Goal: Information Seeking & Learning: Find specific fact

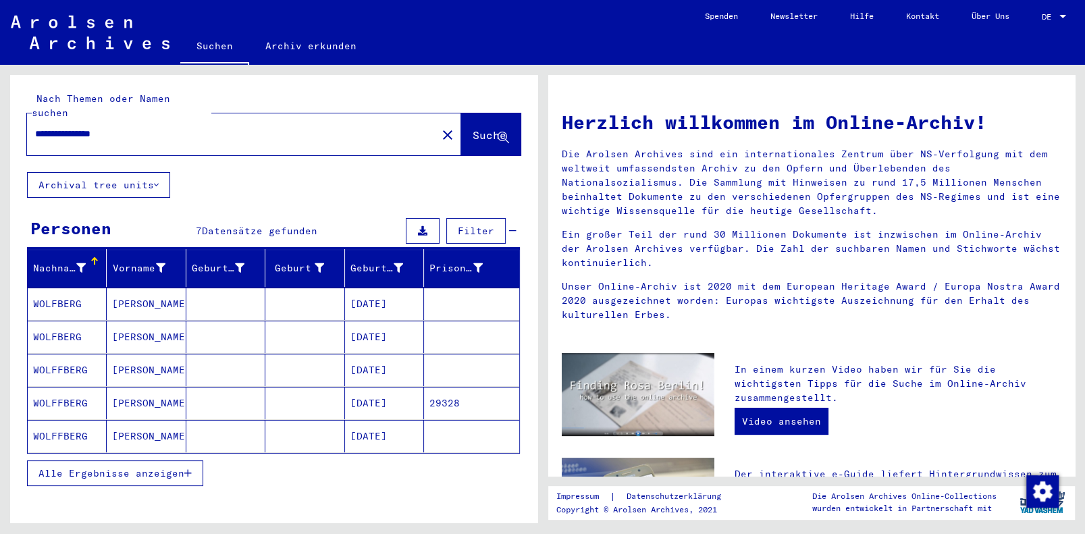
click at [49, 354] on mat-cell "WOLFFBERG" at bounding box center [67, 370] width 79 height 32
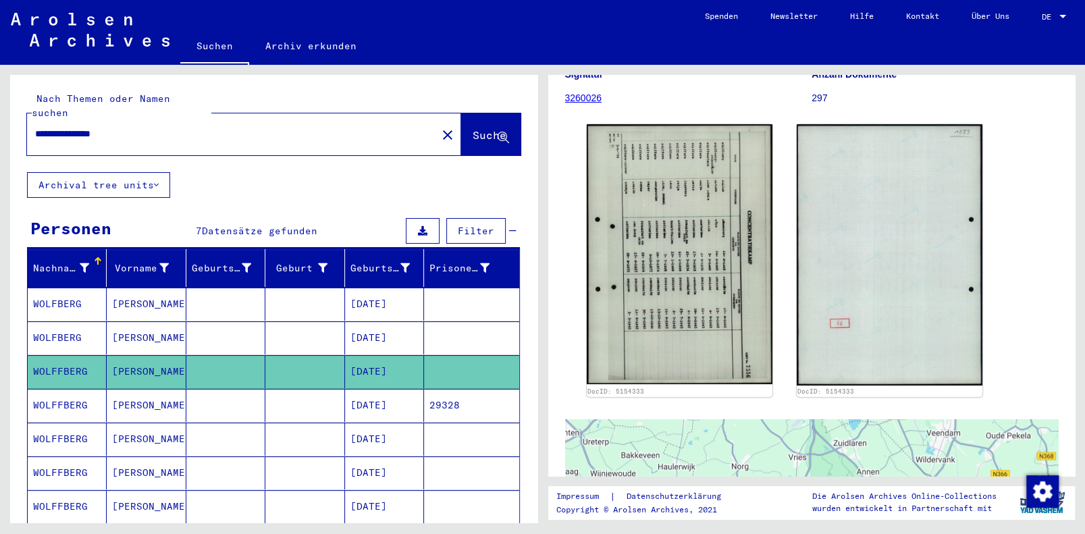
scroll to position [158, 0]
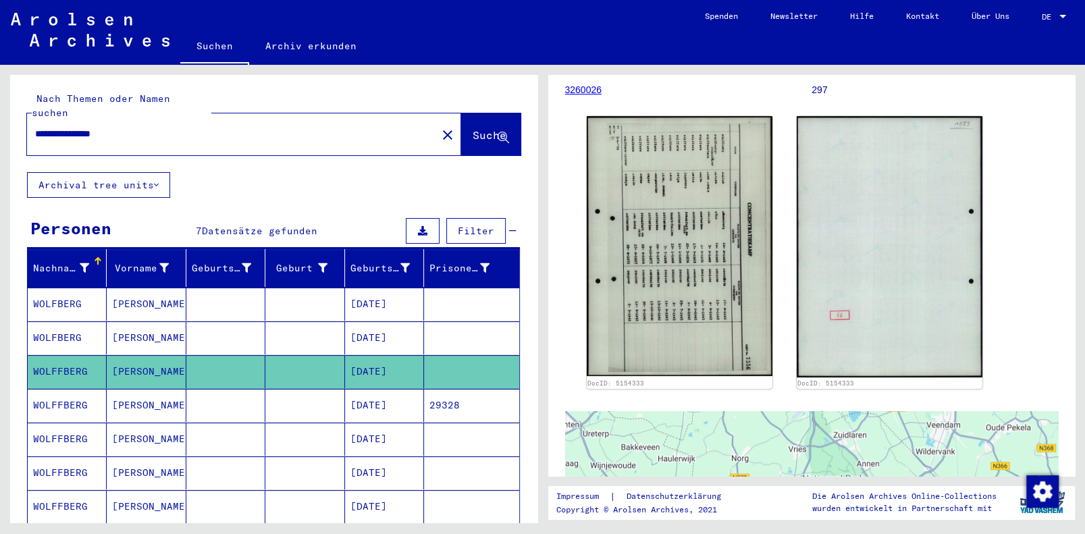
click at [43, 492] on icon at bounding box center [56, 480] width 34 height 54
click at [60, 487] on icon at bounding box center [56, 480] width 34 height 54
click at [63, 454] on icon at bounding box center [56, 480] width 34 height 54
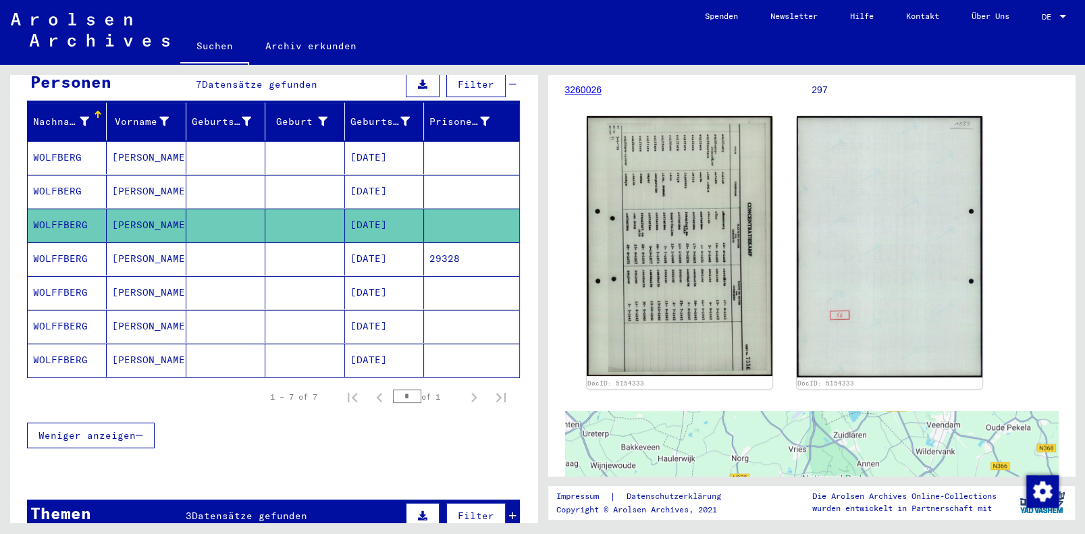
scroll to position [134, 0]
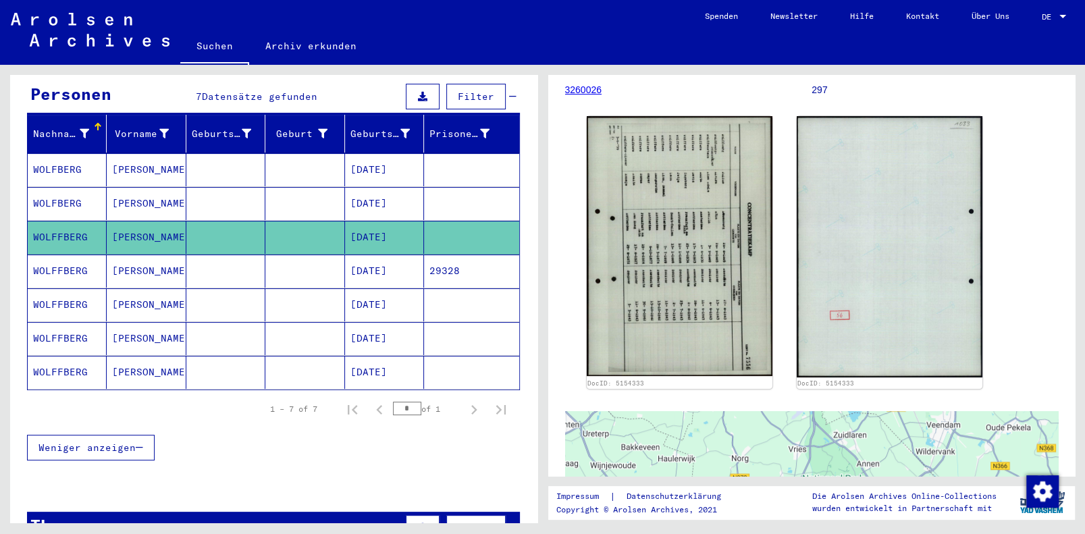
drag, startPoint x: 50, startPoint y: 353, endPoint x: 68, endPoint y: 366, distance: 22.3
click at [50, 356] on mat-cell "WOLFFBERG" at bounding box center [67, 372] width 79 height 33
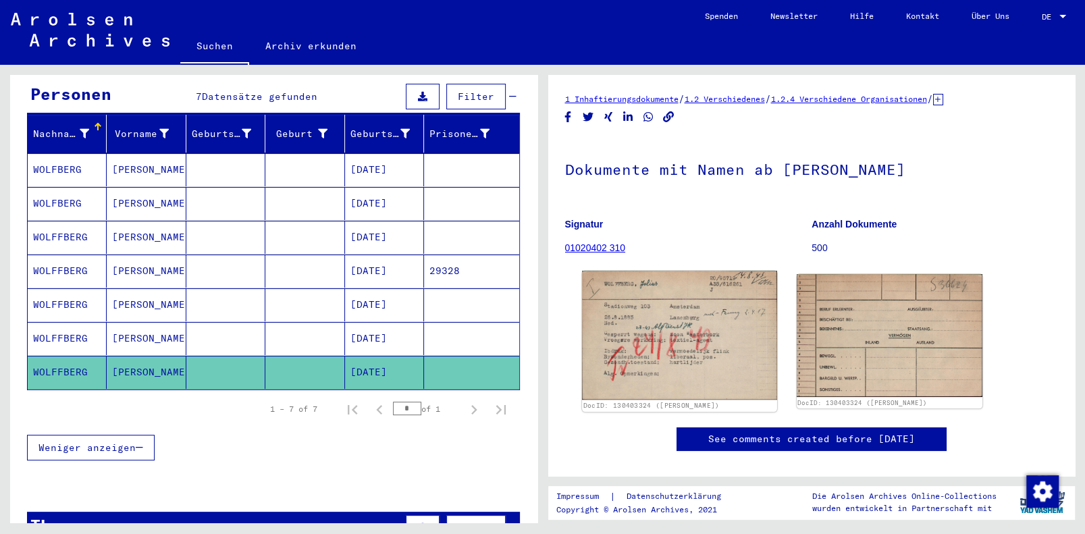
click at [633, 328] on img at bounding box center [679, 335] width 195 height 129
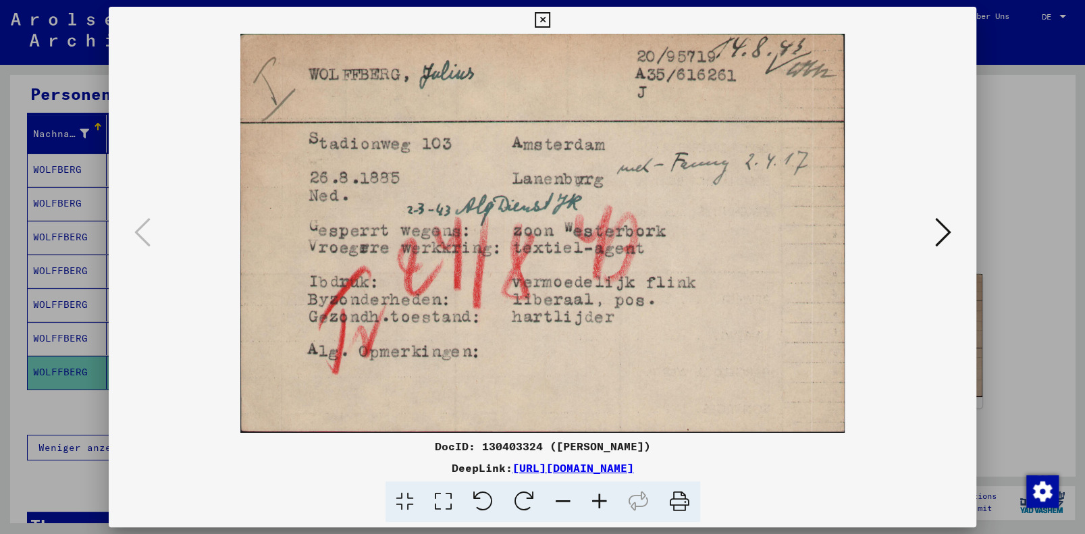
click at [536, 20] on icon at bounding box center [542, 20] width 16 height 16
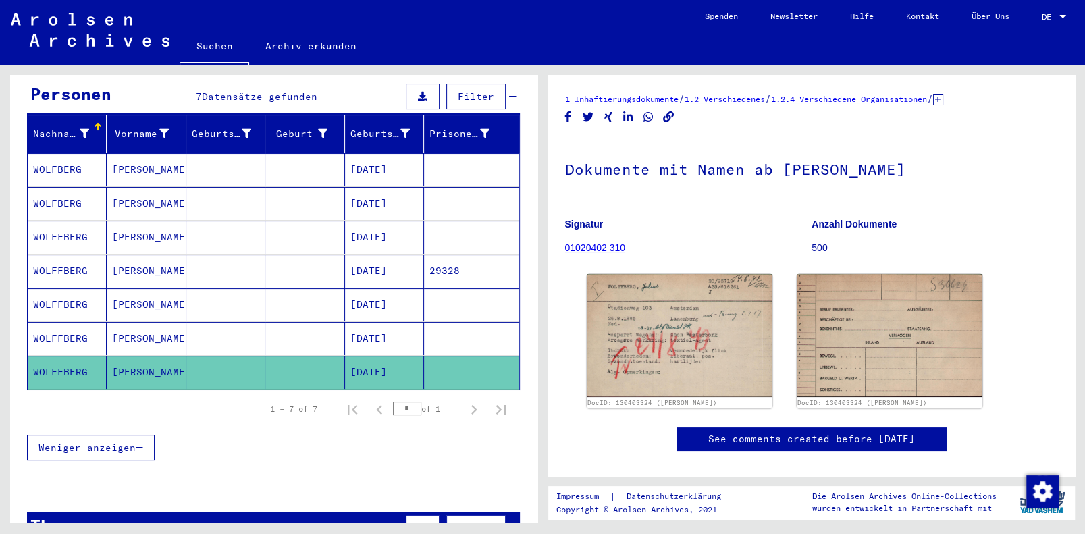
click at [60, 221] on mat-cell "WOLFFBERG" at bounding box center [67, 237] width 79 height 33
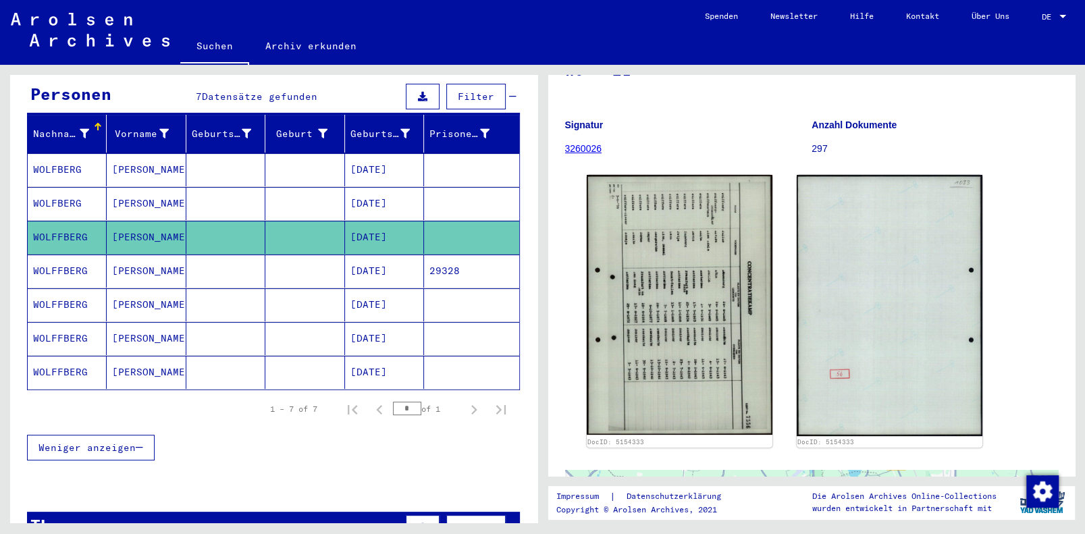
scroll to position [82, 0]
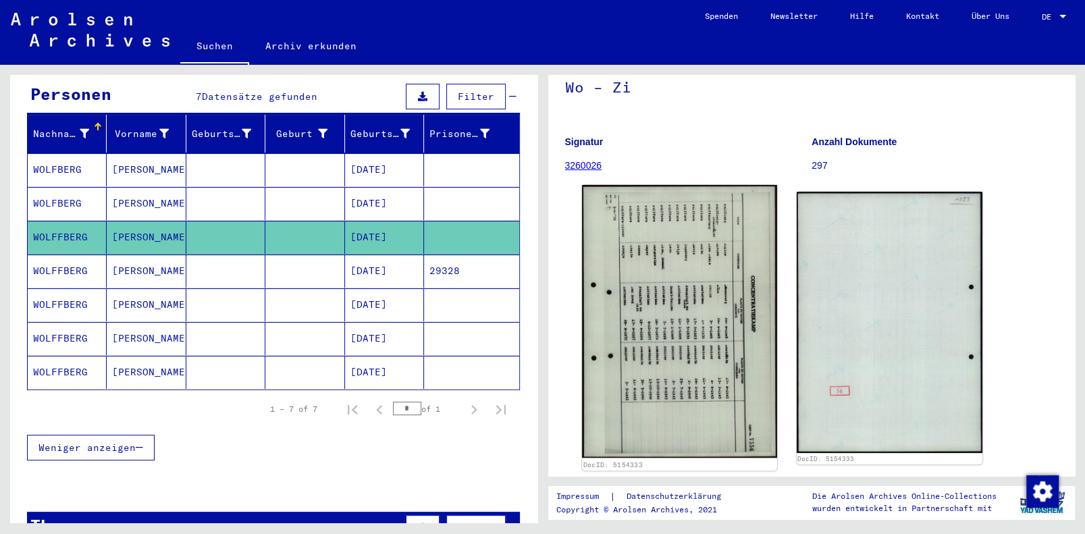
click at [633, 317] on img at bounding box center [679, 321] width 195 height 273
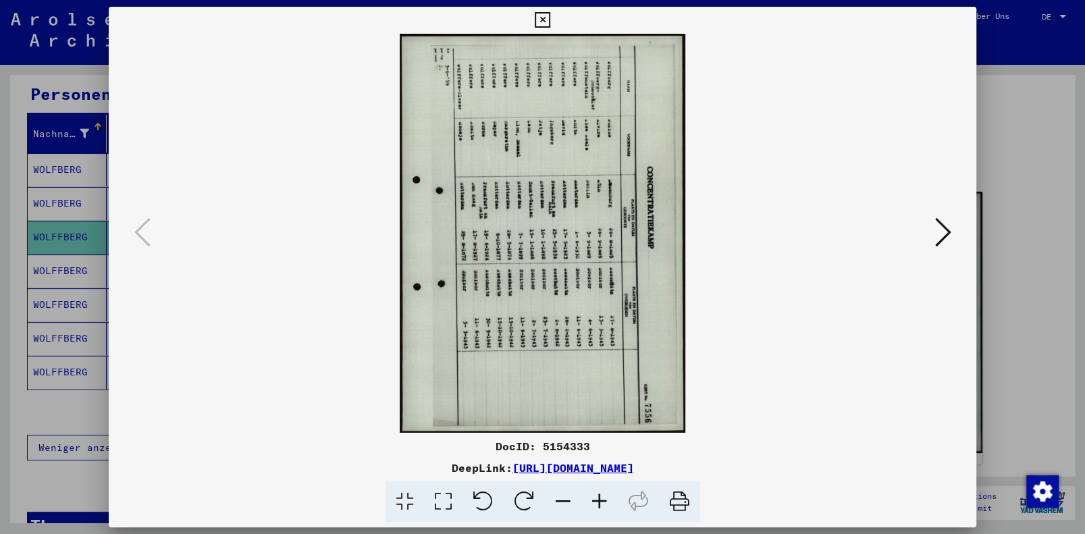
click at [517, 497] on icon at bounding box center [523, 501] width 41 height 41
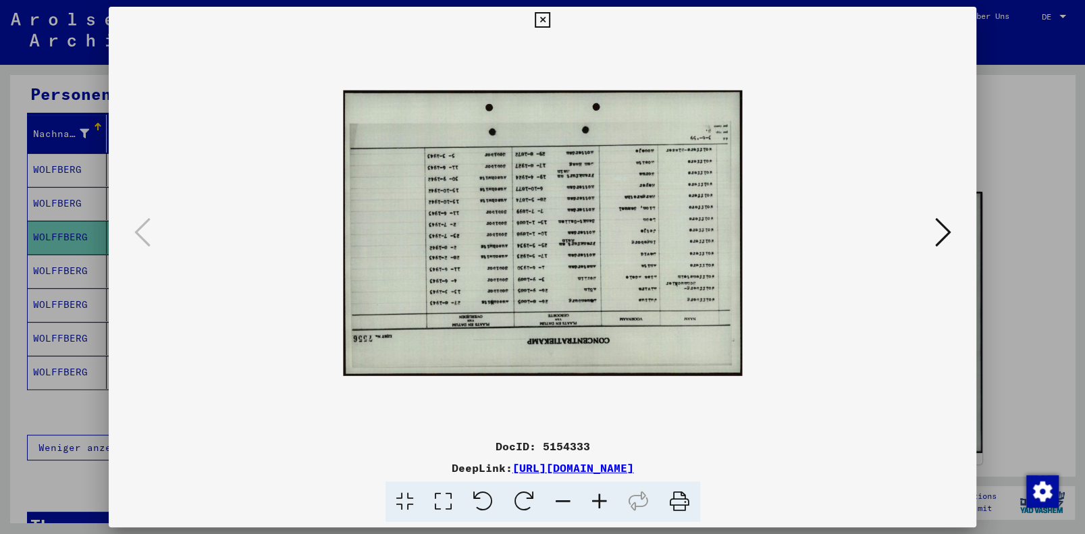
click at [518, 497] on icon at bounding box center [523, 501] width 41 height 41
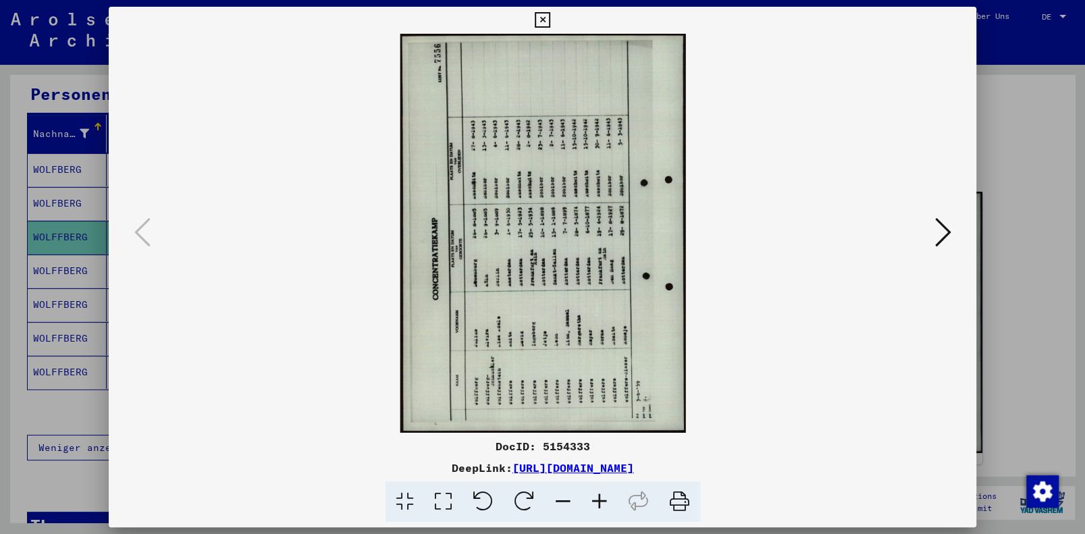
click at [518, 497] on icon at bounding box center [523, 501] width 41 height 41
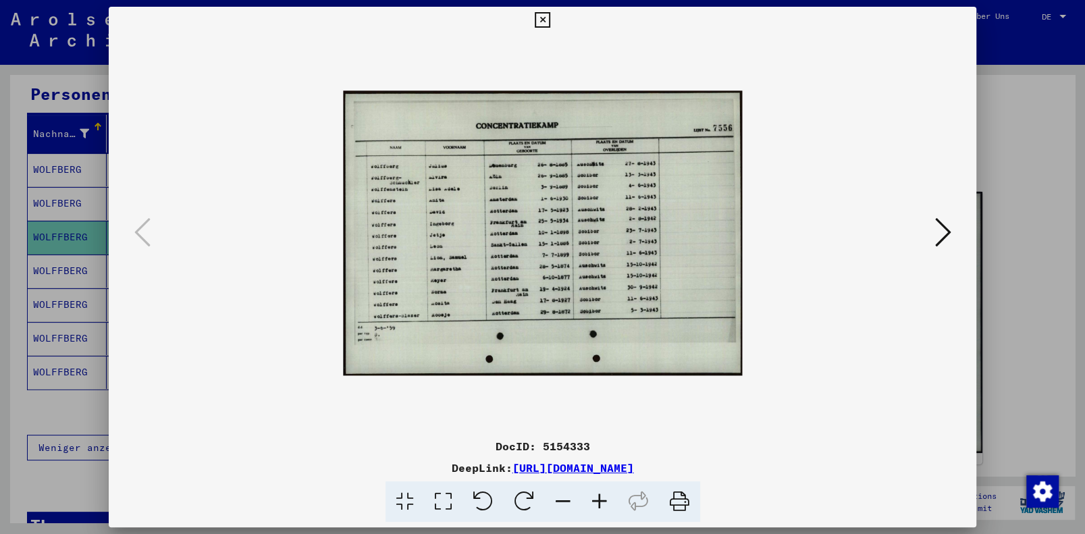
click at [595, 500] on icon at bounding box center [599, 501] width 36 height 41
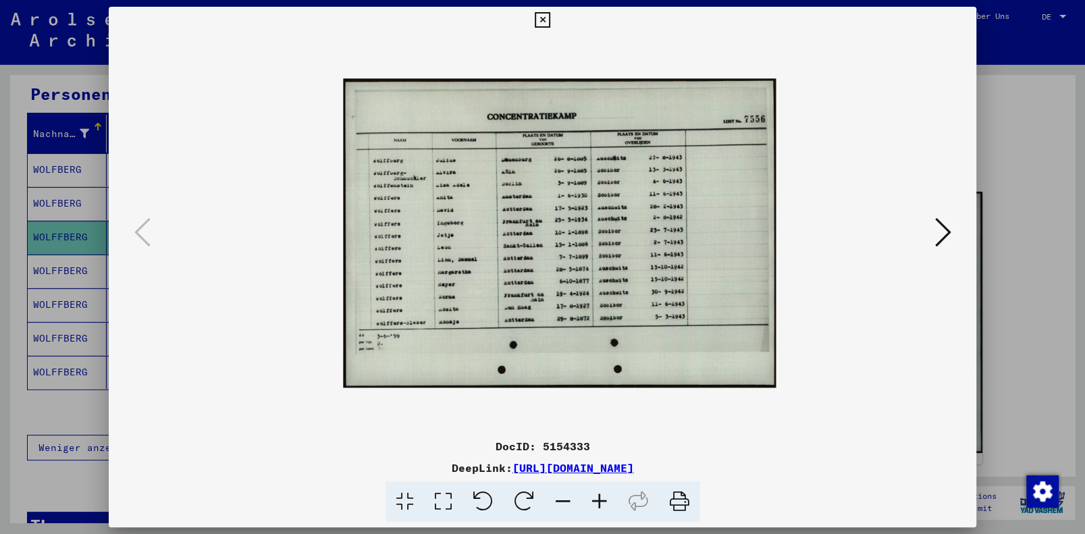
click at [595, 500] on icon at bounding box center [599, 501] width 36 height 41
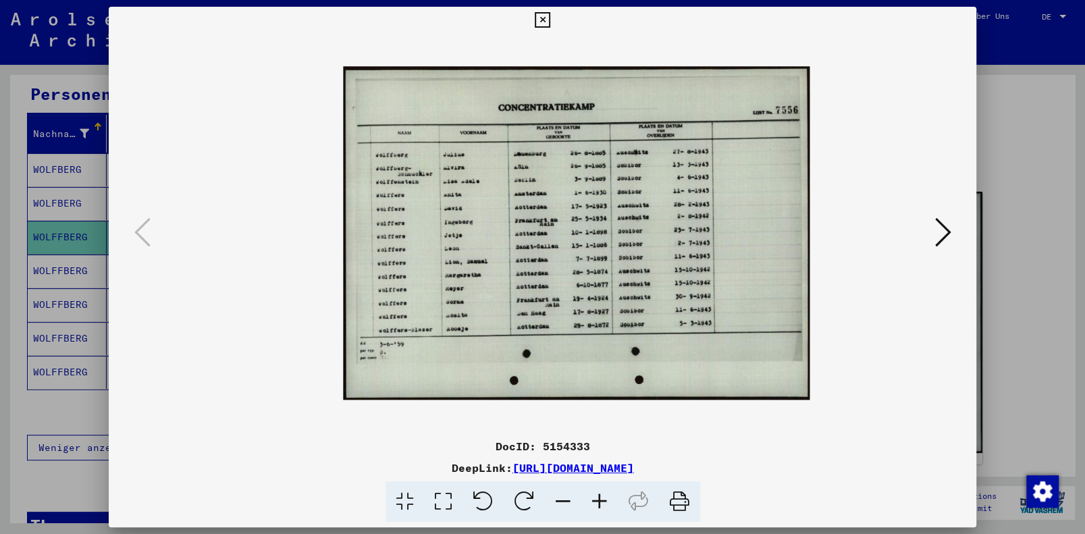
click at [595, 500] on icon at bounding box center [599, 501] width 36 height 41
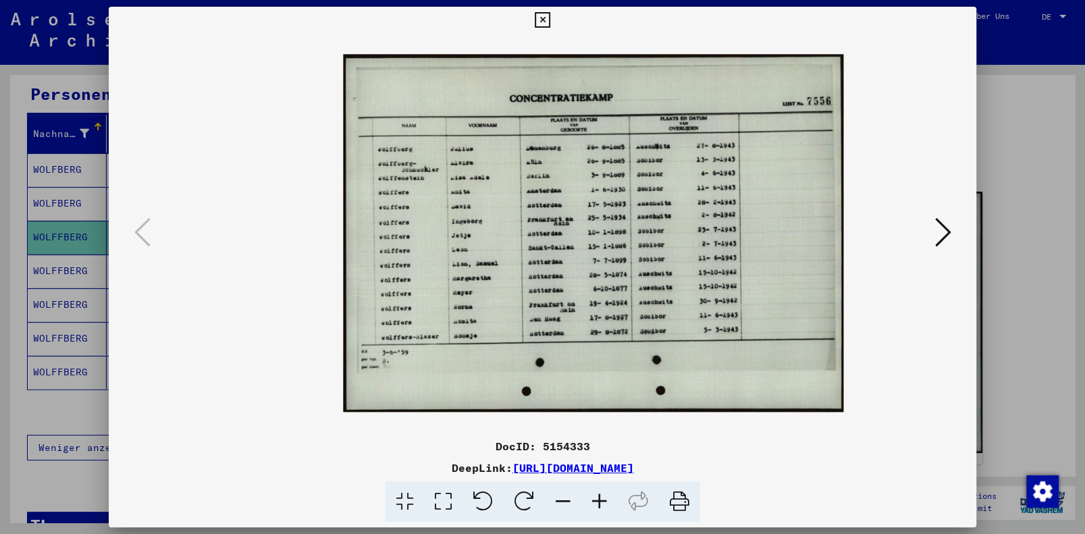
click at [595, 500] on icon at bounding box center [599, 501] width 36 height 41
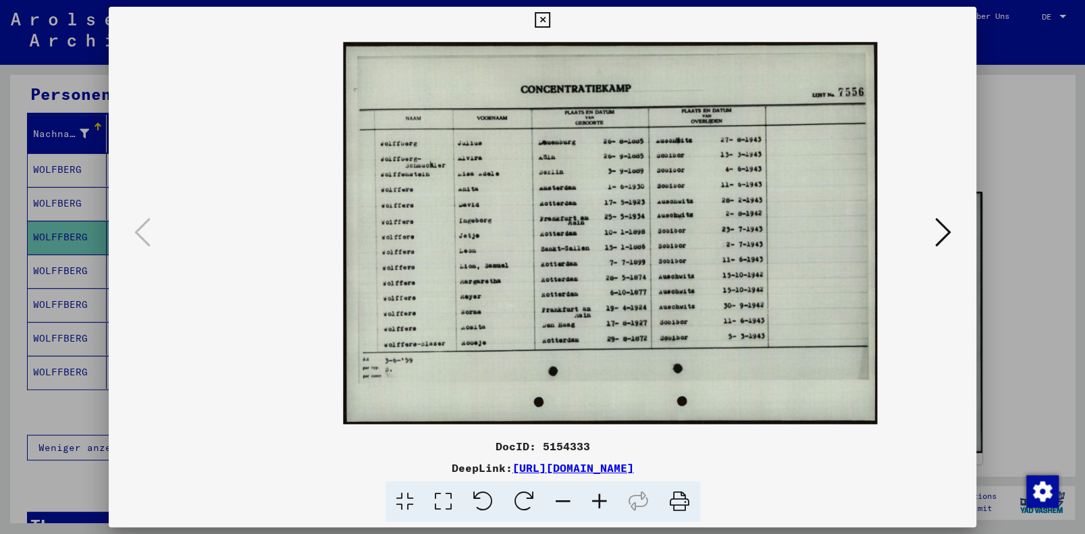
click at [594, 500] on icon at bounding box center [599, 501] width 36 height 41
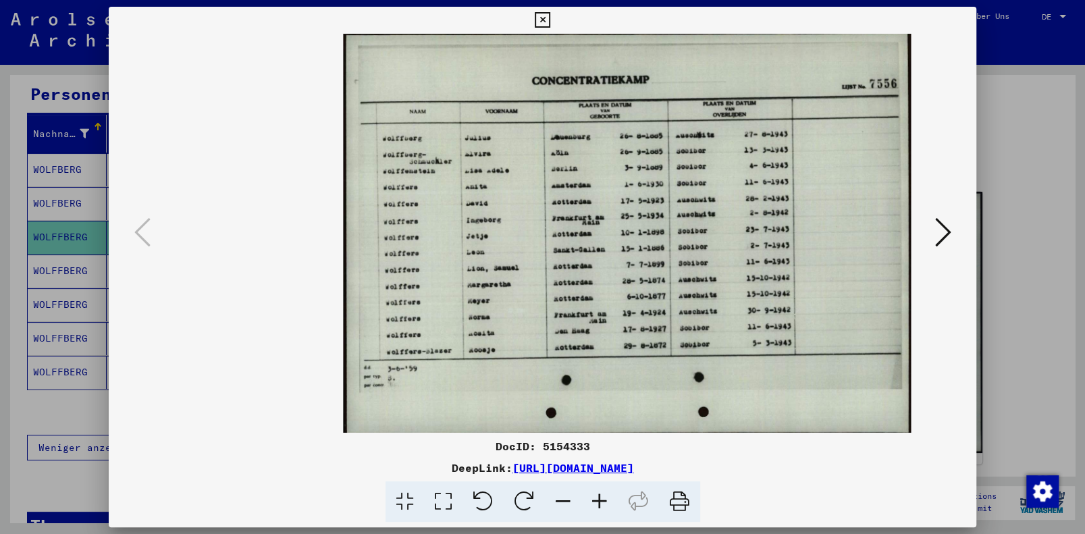
click at [594, 500] on icon at bounding box center [599, 501] width 36 height 41
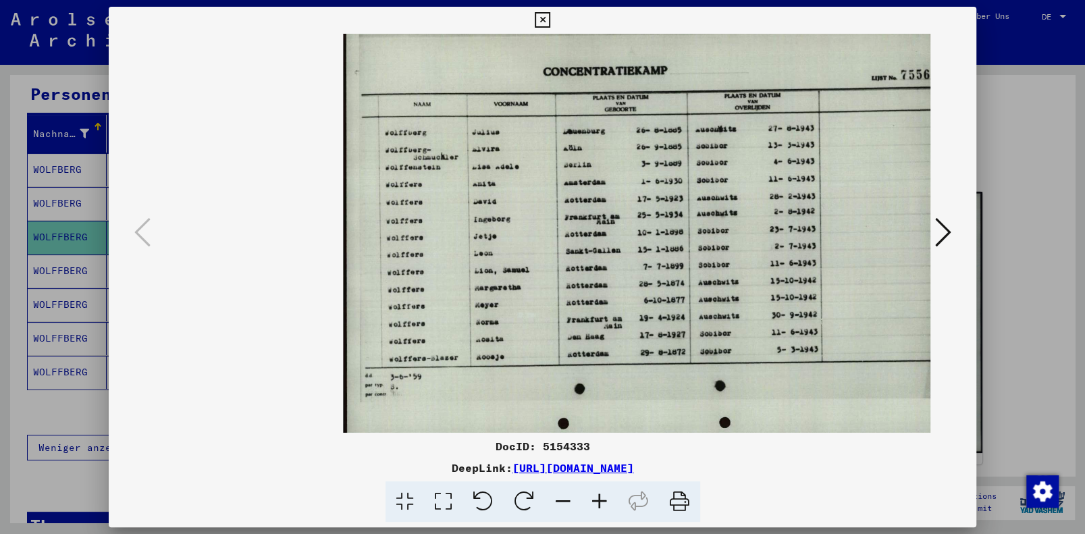
click at [594, 500] on icon at bounding box center [599, 501] width 36 height 41
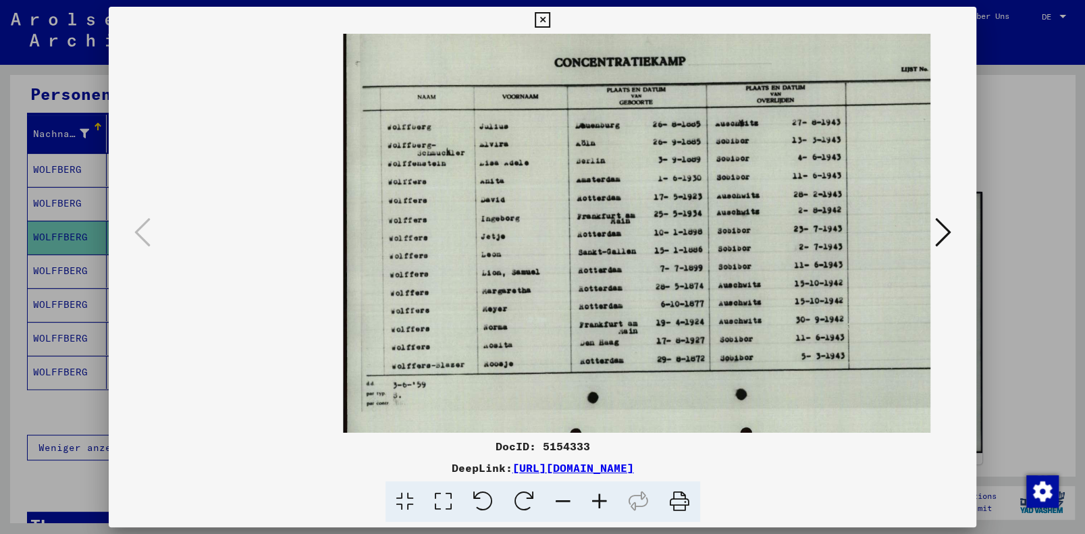
click at [594, 500] on icon at bounding box center [599, 501] width 36 height 41
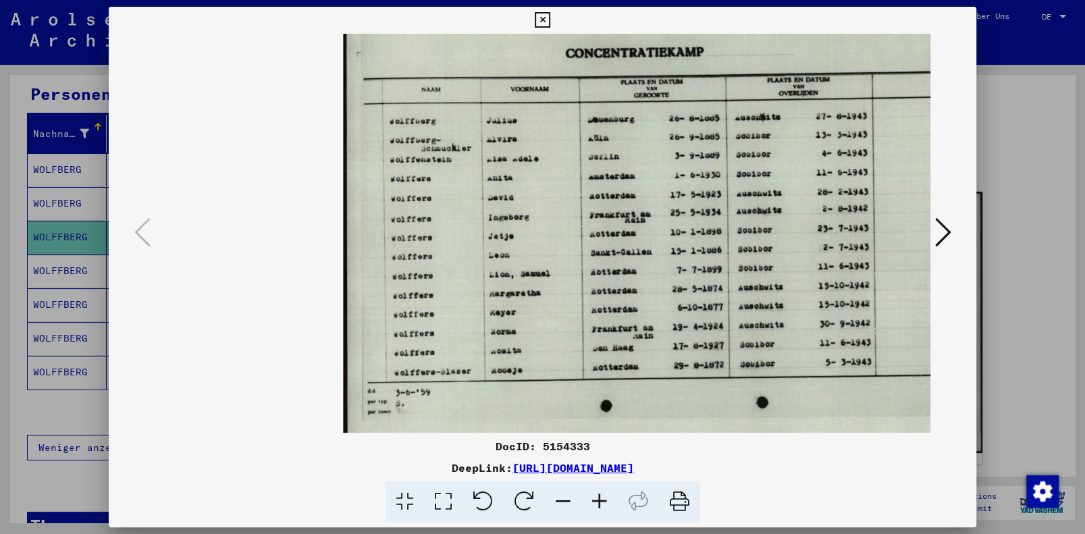
click at [544, 18] on icon at bounding box center [542, 20] width 16 height 16
